Goal: Task Accomplishment & Management: Use online tool/utility

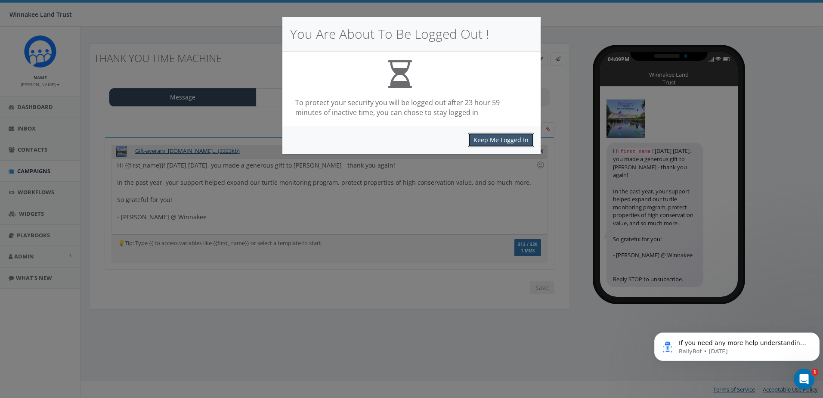
click at [499, 136] on button "Keep Me Logged In" at bounding box center [501, 140] width 66 height 15
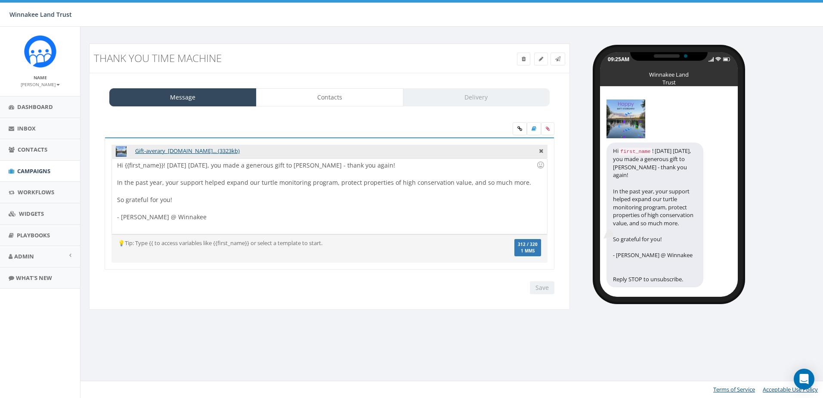
click at [206, 217] on div "Hi {{first_name}}! [DATE] [DATE], you made a generous gift to [PERSON_NAME] - t…" at bounding box center [329, 195] width 435 height 75
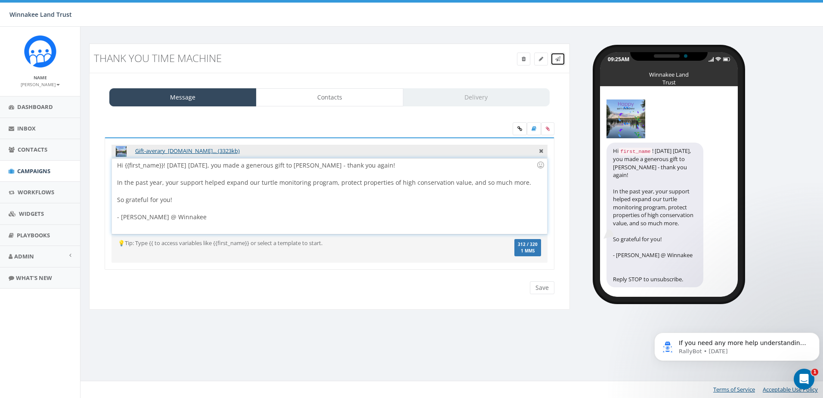
click at [560, 62] on span at bounding box center [557, 58] width 5 height 7
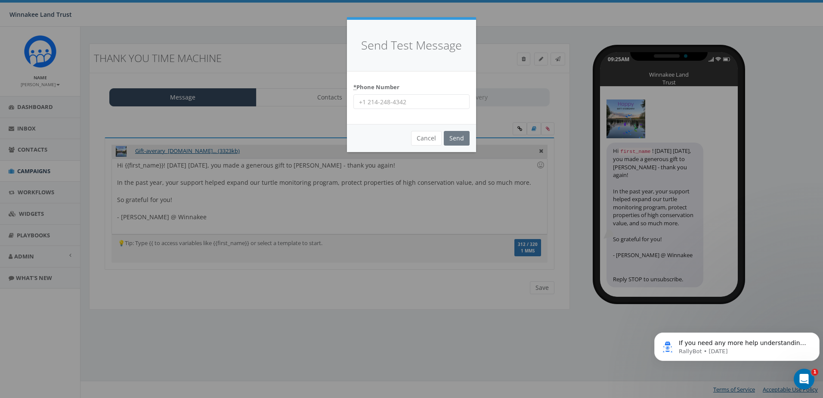
click at [408, 102] on input "* Phone Number" at bounding box center [411, 101] width 116 height 15
type input "6463201286"
click at [457, 137] on input "Send" at bounding box center [457, 138] width 26 height 15
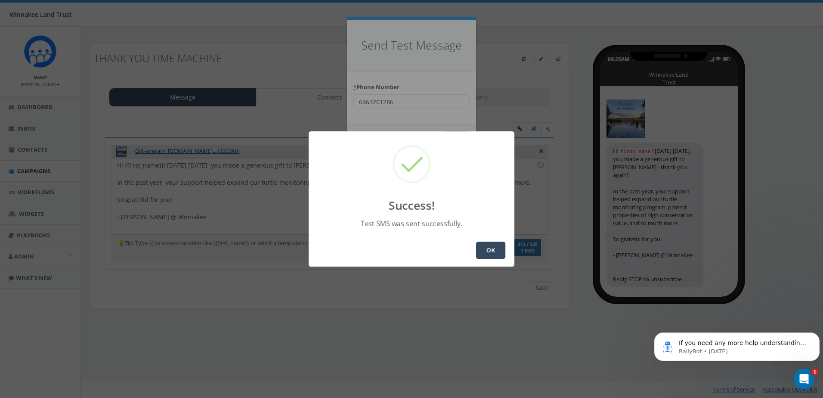
click at [490, 251] on button "OK" at bounding box center [490, 249] width 29 height 17
